Goal: Information Seeking & Learning: Learn about a topic

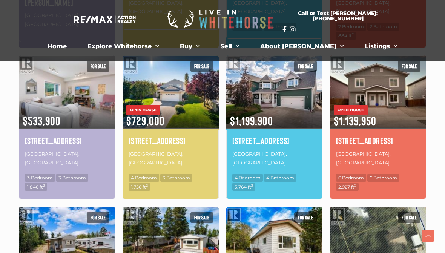
scroll to position [365, 0]
click at [136, 134] on h4 "[STREET_ADDRESS]" at bounding box center [171, 140] width 84 height 13
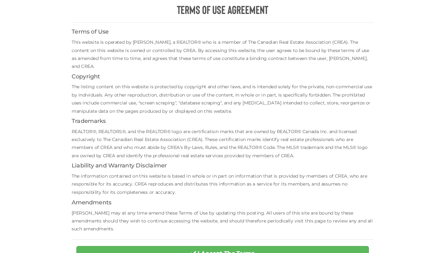
scroll to position [280, 0]
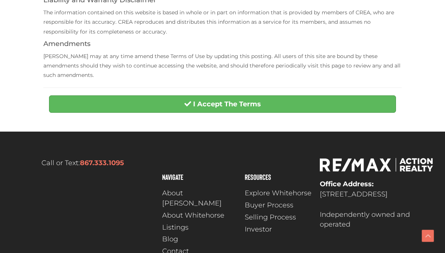
click at [361, 95] on button "I Accept The Terms" at bounding box center [222, 103] width 347 height 17
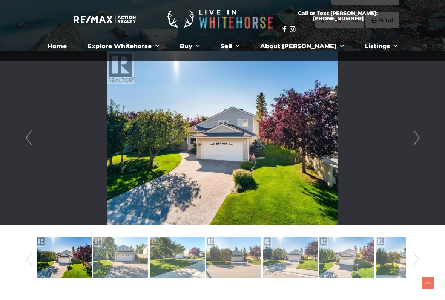
scroll to position [165, 0]
click at [412, 138] on link "Next" at bounding box center [416, 137] width 11 height 173
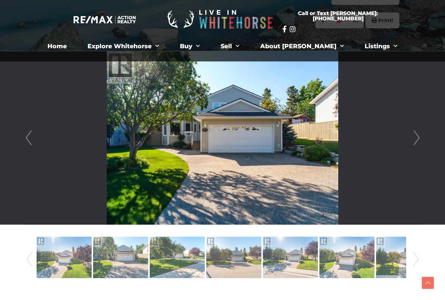
click at [417, 139] on link "Next" at bounding box center [416, 137] width 11 height 173
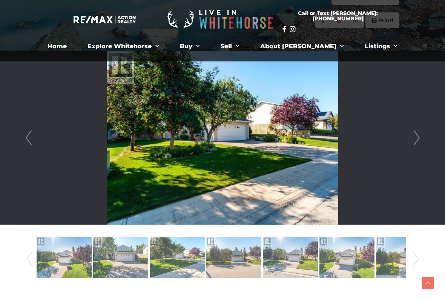
click at [416, 140] on link "Next" at bounding box center [416, 137] width 11 height 173
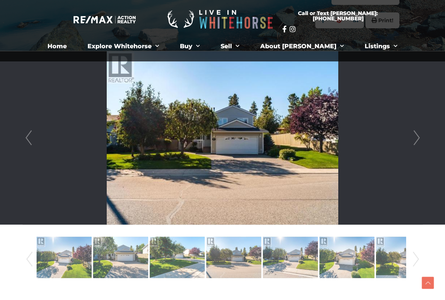
click at [413, 139] on link "Next" at bounding box center [416, 137] width 11 height 173
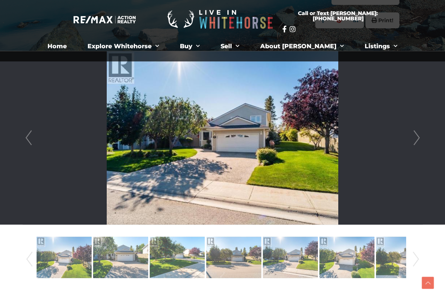
click at [414, 141] on link "Next" at bounding box center [416, 137] width 11 height 173
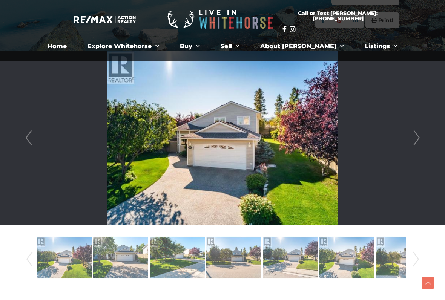
click at [413, 141] on link "Next" at bounding box center [416, 137] width 11 height 173
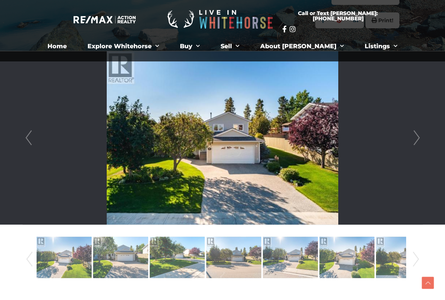
click at [412, 141] on link "Next" at bounding box center [416, 137] width 11 height 173
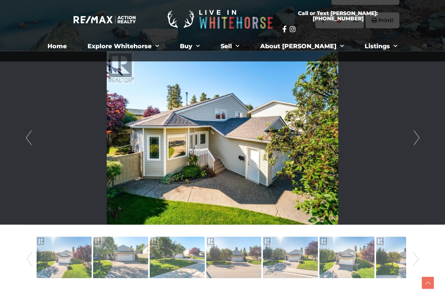
click at [411, 141] on link "Next" at bounding box center [416, 137] width 11 height 173
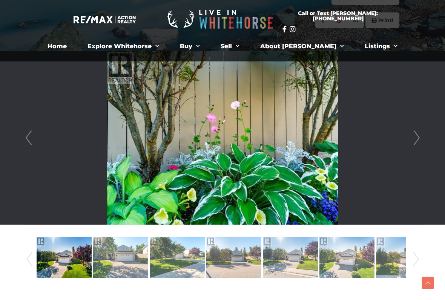
click at [30, 135] on link "Prev" at bounding box center [28, 137] width 11 height 173
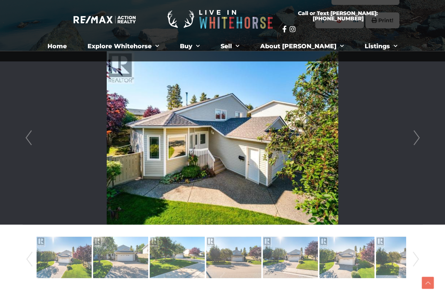
click at [415, 138] on link "Next" at bounding box center [416, 137] width 11 height 173
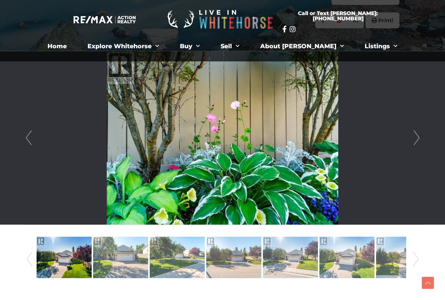
click at [417, 138] on link "Next" at bounding box center [416, 137] width 11 height 173
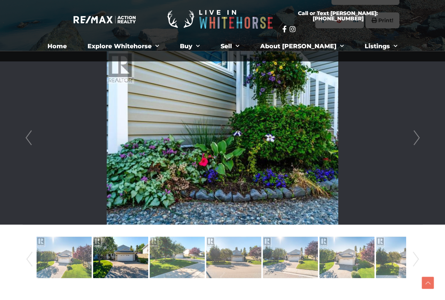
click at [417, 139] on link "Next" at bounding box center [416, 137] width 11 height 173
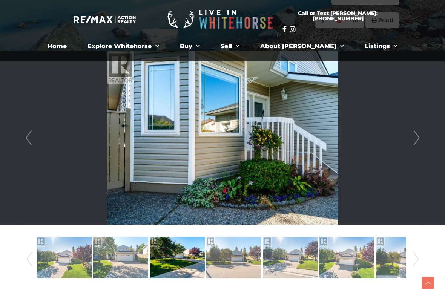
click at [417, 139] on link "Next" at bounding box center [416, 137] width 11 height 173
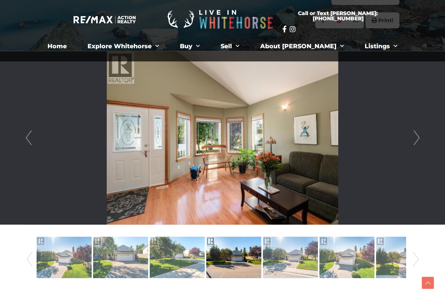
click at [414, 139] on link "Next" at bounding box center [416, 137] width 11 height 173
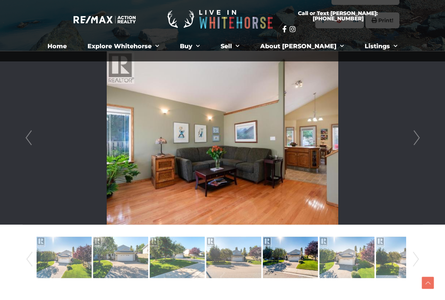
click at [413, 139] on link "Next" at bounding box center [416, 137] width 11 height 173
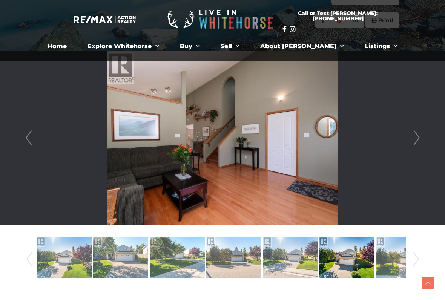
click at [412, 139] on link "Next" at bounding box center [416, 137] width 11 height 173
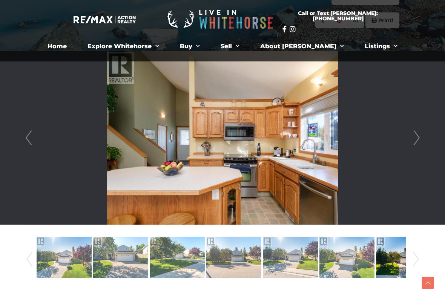
click at [411, 139] on link "Next" at bounding box center [416, 137] width 11 height 173
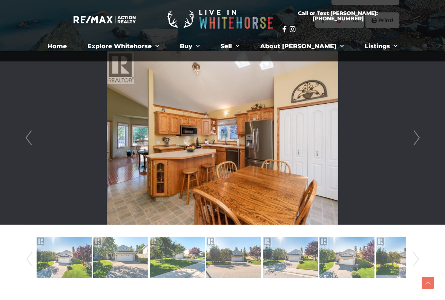
click at [411, 141] on link "Next" at bounding box center [416, 137] width 11 height 173
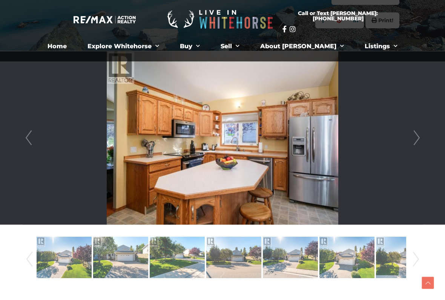
click at [411, 142] on link "Next" at bounding box center [416, 137] width 11 height 173
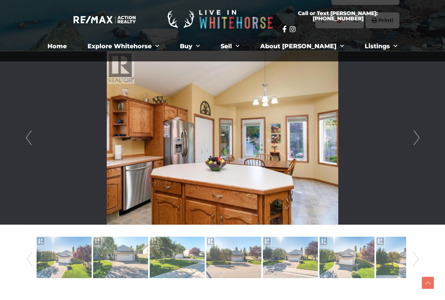
click at [408, 141] on li at bounding box center [222, 137] width 399 height 173
click at [412, 137] on link "Next" at bounding box center [416, 137] width 11 height 173
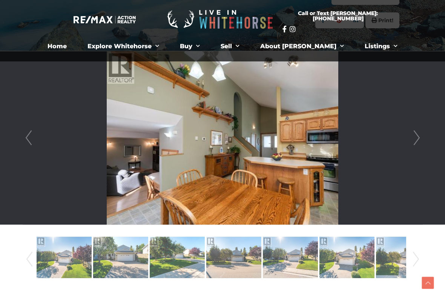
click at [413, 138] on link "Next" at bounding box center [416, 137] width 11 height 173
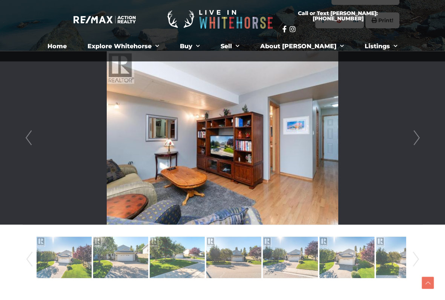
click at [411, 140] on link "Next" at bounding box center [416, 137] width 11 height 173
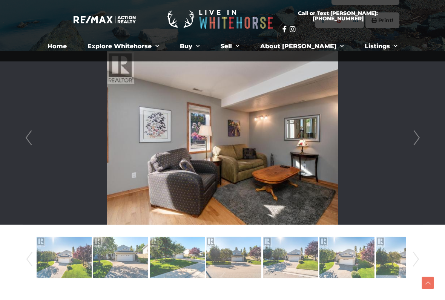
click at [411, 141] on link "Next" at bounding box center [416, 137] width 11 height 173
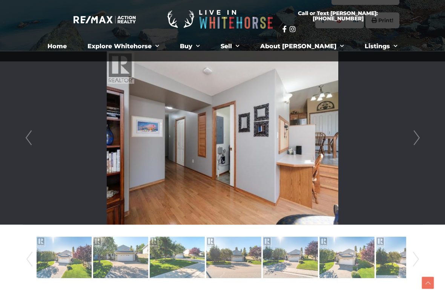
click at [412, 140] on link "Next" at bounding box center [416, 137] width 11 height 173
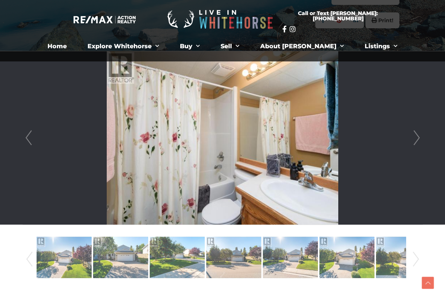
click at [411, 141] on link "Next" at bounding box center [416, 137] width 11 height 173
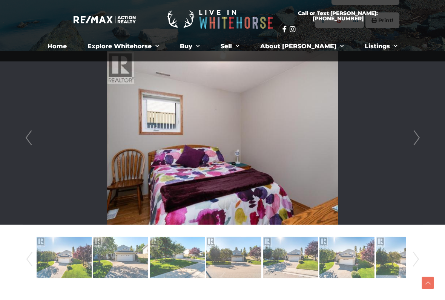
click at [409, 141] on li at bounding box center [222, 137] width 399 height 173
click at [412, 140] on link "Next" at bounding box center [416, 137] width 11 height 173
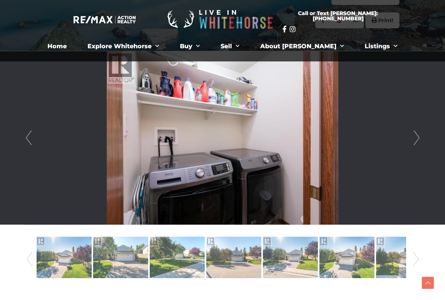
click at [411, 141] on link "Next" at bounding box center [416, 137] width 11 height 173
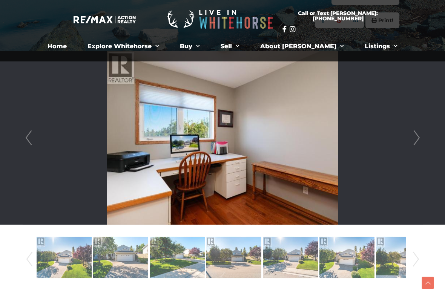
click at [409, 143] on li at bounding box center [222, 137] width 399 height 173
click at [411, 143] on link "Next" at bounding box center [416, 137] width 11 height 173
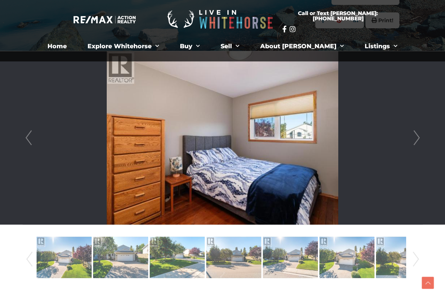
click at [413, 141] on link "Next" at bounding box center [416, 137] width 11 height 173
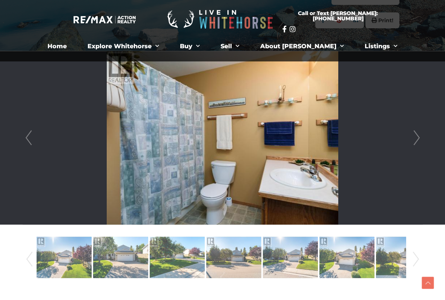
click at [412, 143] on link "Next" at bounding box center [416, 137] width 11 height 173
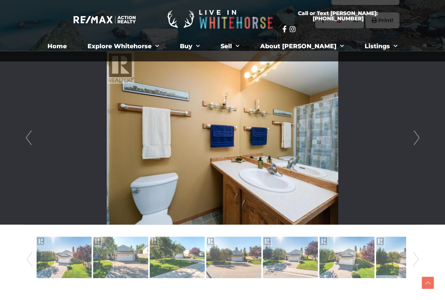
click at [411, 145] on link "Next" at bounding box center [416, 137] width 11 height 173
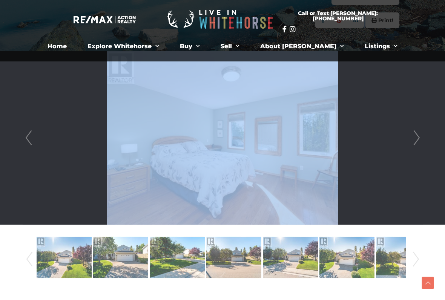
click at [411, 144] on link "Next" at bounding box center [416, 137] width 11 height 173
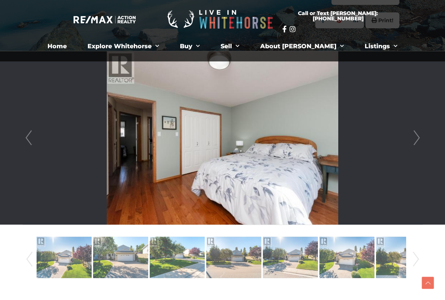
click at [412, 141] on link "Next" at bounding box center [416, 137] width 11 height 173
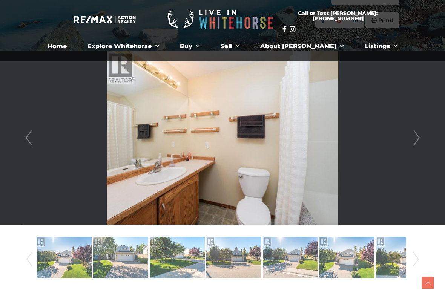
click at [411, 143] on link "Next" at bounding box center [416, 137] width 11 height 173
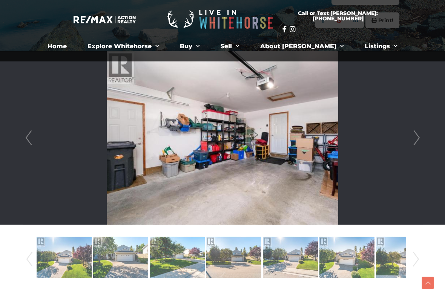
click at [411, 141] on link "Next" at bounding box center [416, 137] width 11 height 173
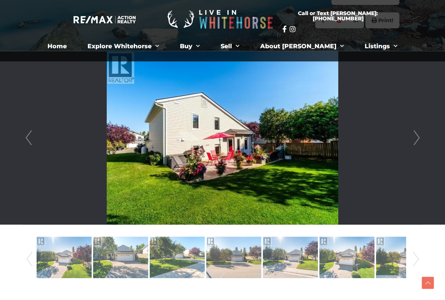
click at [409, 142] on li at bounding box center [222, 137] width 399 height 173
click at [414, 139] on link "Next" at bounding box center [416, 137] width 11 height 173
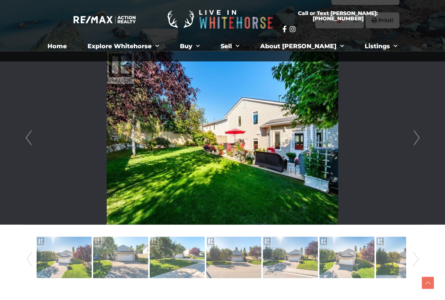
click at [411, 141] on link "Next" at bounding box center [416, 137] width 11 height 173
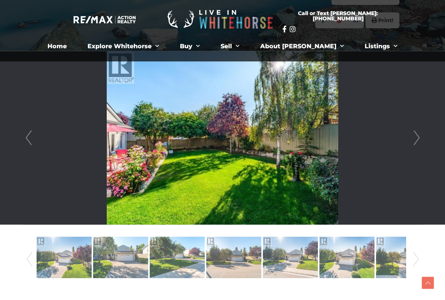
click at [411, 143] on link "Next" at bounding box center [416, 137] width 11 height 173
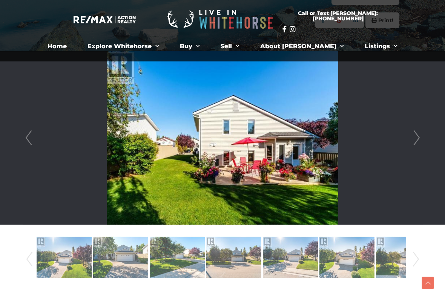
click at [409, 142] on li at bounding box center [222, 137] width 399 height 173
click at [412, 140] on link "Next" at bounding box center [416, 137] width 11 height 173
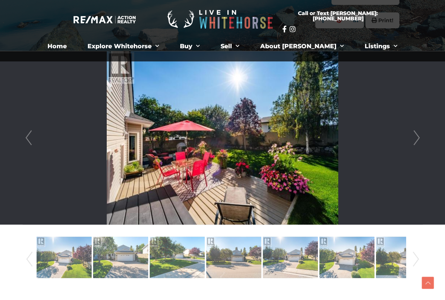
click at [412, 140] on link "Next" at bounding box center [416, 137] width 11 height 173
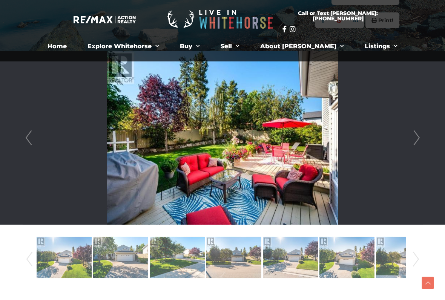
click at [411, 141] on link "Next" at bounding box center [416, 137] width 11 height 173
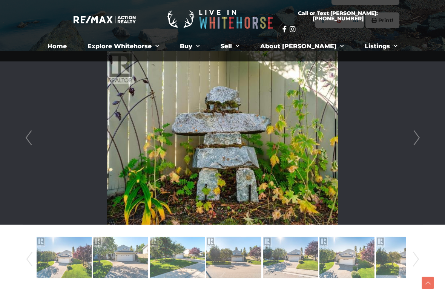
click at [409, 143] on li at bounding box center [222, 137] width 399 height 173
click at [412, 141] on link "Next" at bounding box center [416, 137] width 11 height 173
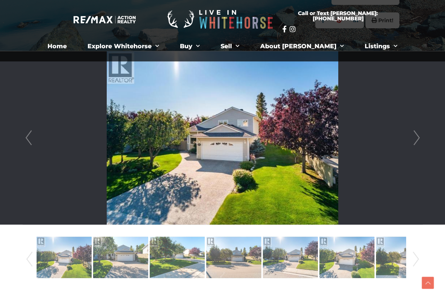
click at [411, 144] on link "Next" at bounding box center [416, 137] width 11 height 173
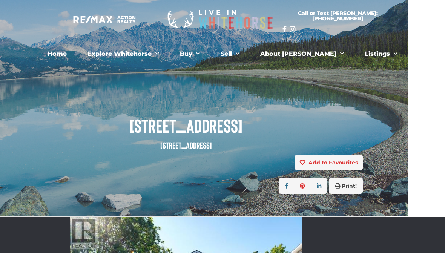
scroll to position [0, 37]
